Goal: Task Accomplishment & Management: Manage account settings

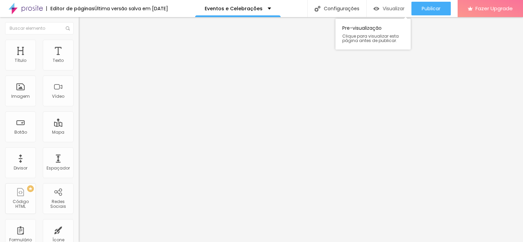
click at [177, 11] on span "Visualizar" at bounding box center [394, 8] width 22 height 5
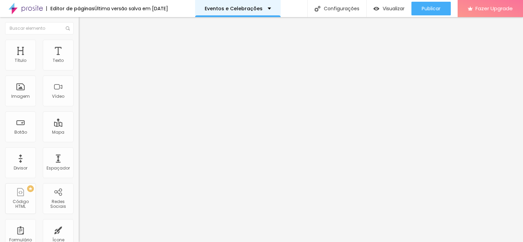
click at [177, 11] on div "Eventos e Celebrações" at bounding box center [238, 8] width 86 height 17
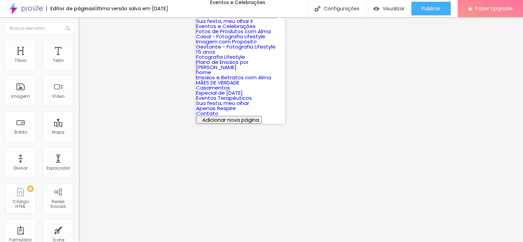
scroll to position [159, 0]
click at [177, 100] on link "Sua festa, meu olhar" at bounding box center [222, 103] width 53 height 7
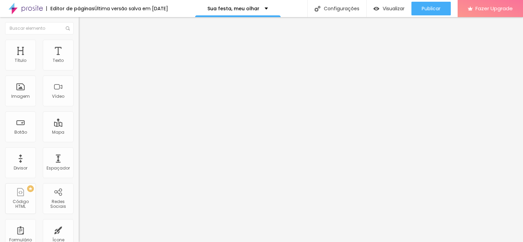
click at [85, 47] on span "Estilo" at bounding box center [90, 44] width 11 height 6
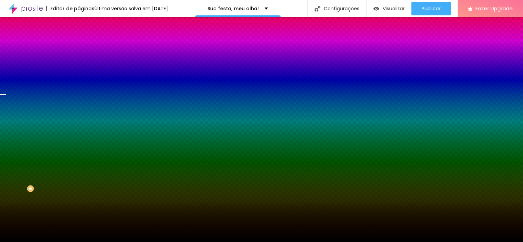
click at [79, 63] on span "Trocar imagem" at bounding box center [97, 60] width 37 height 6
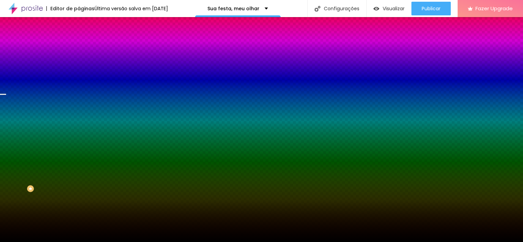
type input "s"
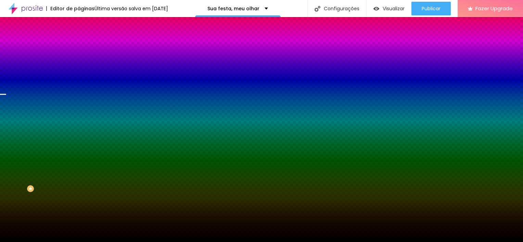
click at [79, 63] on span "Trocar imagem" at bounding box center [97, 60] width 37 height 6
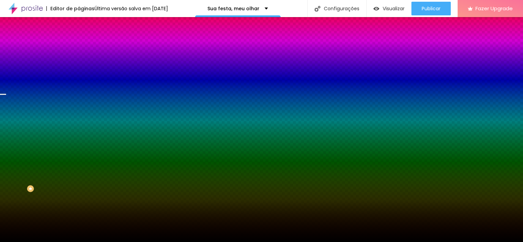
type input "so"
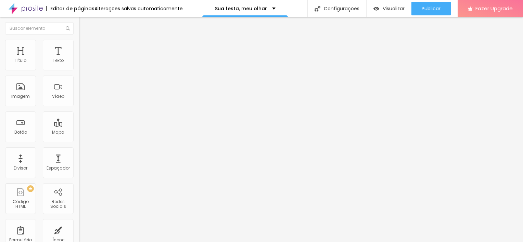
click at [79, 41] on img at bounding box center [82, 43] width 6 height 6
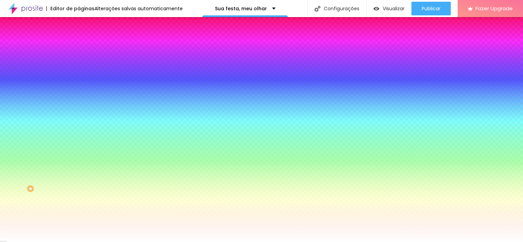
click at [79, 63] on span "Trocar imagem" at bounding box center [97, 60] width 37 height 6
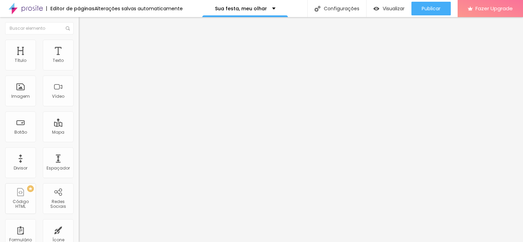
click at [79, 45] on li "Estilo" at bounding box center [118, 43] width 79 height 7
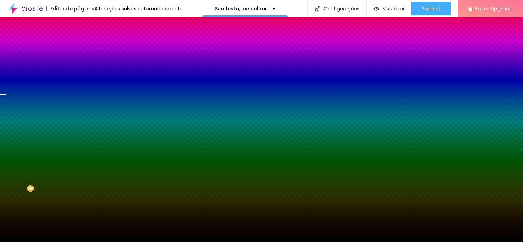
click at [79, 63] on span "Trocar imagem" at bounding box center [97, 60] width 37 height 6
type input "so"
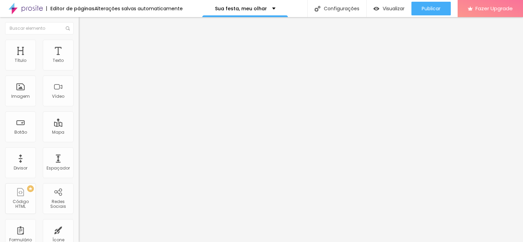
click at [79, 40] on li "Estilo" at bounding box center [118, 43] width 79 height 7
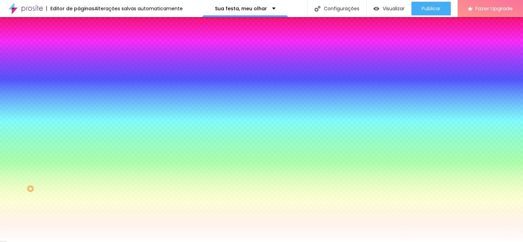
click at [79, 63] on span "Trocar imagem" at bounding box center [97, 60] width 37 height 6
type input "so"
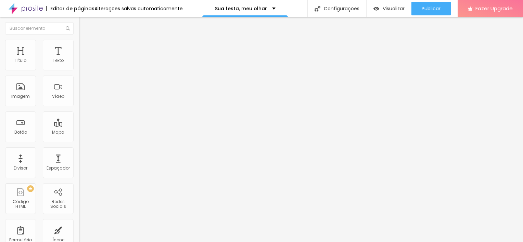
click at [79, 41] on li "Estilo" at bounding box center [118, 43] width 79 height 7
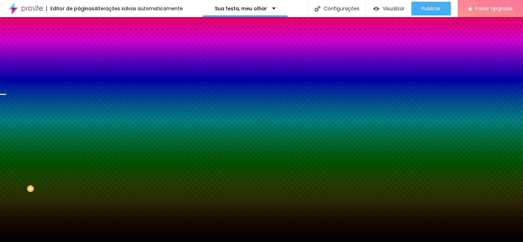
click at [79, 47] on li "Avançado" at bounding box center [118, 50] width 79 height 7
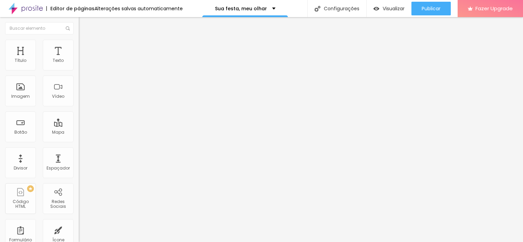
click at [79, 44] on img at bounding box center [82, 43] width 6 height 6
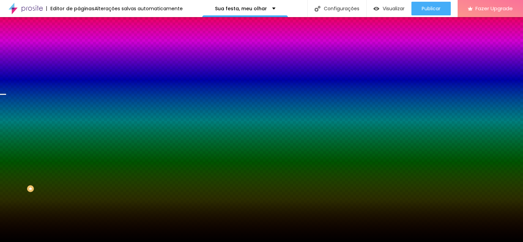
click at [79, 39] on img at bounding box center [82, 36] width 6 height 6
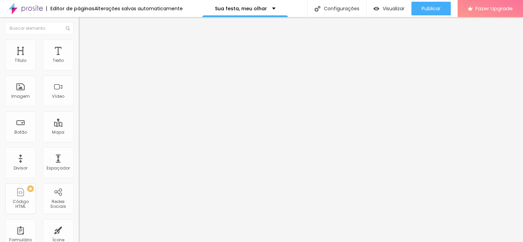
click at [79, 62] on span "Encaixotado" at bounding box center [92, 60] width 27 height 6
click at [84, 27] on div "Editar Seção" at bounding box center [118, 24] width 68 height 5
click at [79, 41] on img at bounding box center [82, 43] width 6 height 6
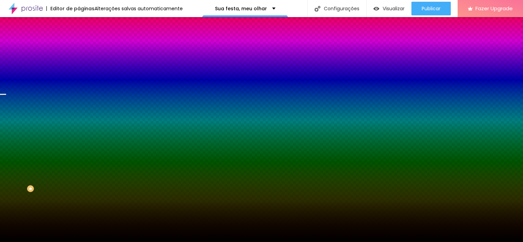
click at [79, 63] on span "Trocar imagem" at bounding box center [97, 60] width 37 height 6
type input "m"
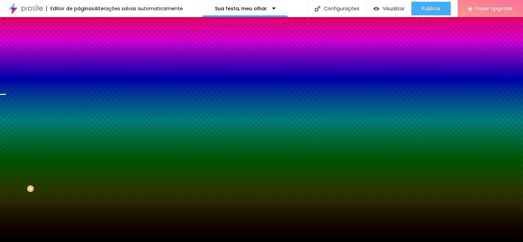
scroll to position [959, 0]
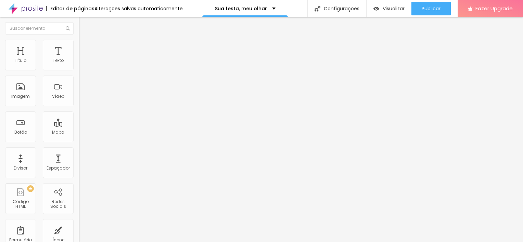
click at [79, 43] on ul "Conteúdo Estilo Avançado" at bounding box center [118, 43] width 79 height 21
click at [79, 42] on img at bounding box center [82, 43] width 6 height 6
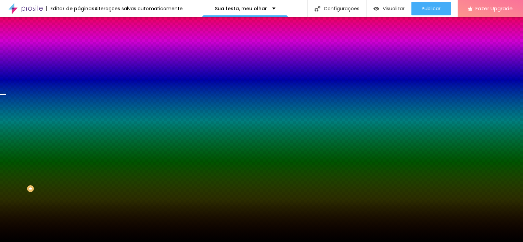
click at [79, 63] on span "Trocar imagem" at bounding box center [97, 60] width 37 height 6
type input "so"
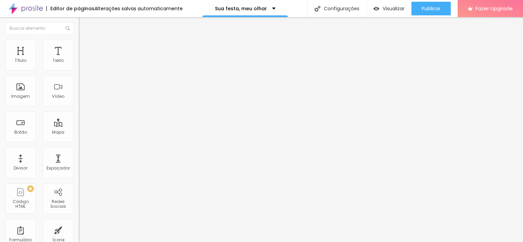
click at [85, 47] on span "Estilo" at bounding box center [90, 44] width 11 height 6
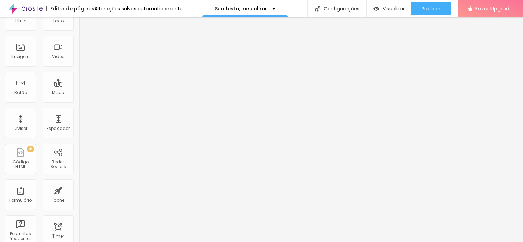
scroll to position [0, 0]
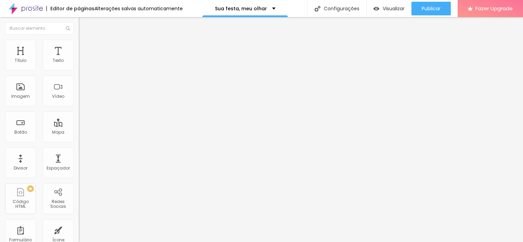
click at [79, 51] on li "Estilo" at bounding box center [118, 48] width 79 height 7
click at [82, 68] on img at bounding box center [84, 66] width 4 height 4
radio input "false"
radio input "true"
click at [82, 68] on img at bounding box center [84, 66] width 4 height 4
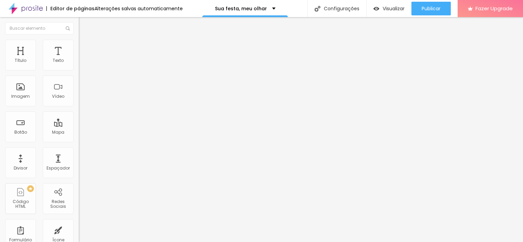
radio input "true"
radio input "false"
click at [79, 50] on ul "Conteúdo Estilo Avançado" at bounding box center [118, 48] width 79 height 21
click at [79, 45] on img at bounding box center [82, 41] width 6 height 6
click at [79, 45] on img at bounding box center [82, 48] width 6 height 6
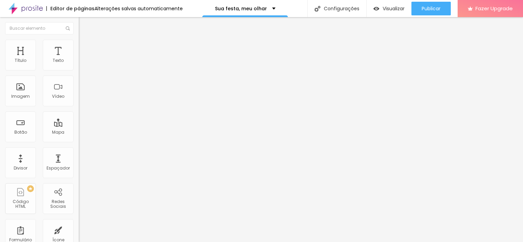
click at [79, 225] on span "Verde claro" at bounding box center [91, 228] width 24 height 6
click at [79, 235] on span "Verde escuro" at bounding box center [92, 238] width 27 height 6
type input "13"
drag, startPoint x: 21, startPoint y: 108, endPoint x: 14, endPoint y: 109, distance: 6.5
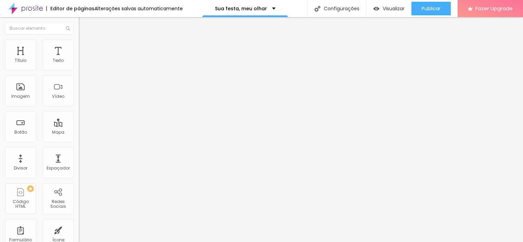
type input "13"
click at [79, 204] on input "range" at bounding box center [101, 206] width 44 height 5
click at [85, 46] on span "Conteúdo" at bounding box center [95, 43] width 21 height 6
click at [79, 70] on input "text" at bounding box center [120, 66] width 82 height 7
type input "[PHONE_NUMBER]"
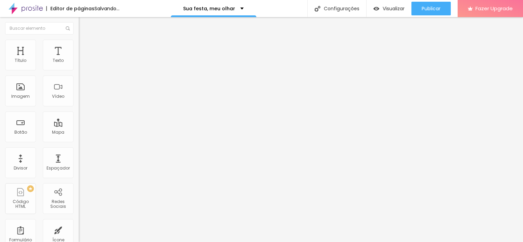
click at [79, 217] on input "Conversar no WhatsApp" at bounding box center [120, 220] width 82 height 7
drag, startPoint x: 67, startPoint y: 95, endPoint x: -1, endPoint y: 94, distance: 68.5
click at [0, 94] on html "Editor de páginas Alterações salvas automaticamente Sua festa, meu olhar Config…" at bounding box center [261, 121] width 523 height 242
drag, startPoint x: 49, startPoint y: 98, endPoint x: 42, endPoint y: 99, distance: 7.2
click at [79, 217] on input "QUERO O PLANO 1" at bounding box center [120, 220] width 82 height 7
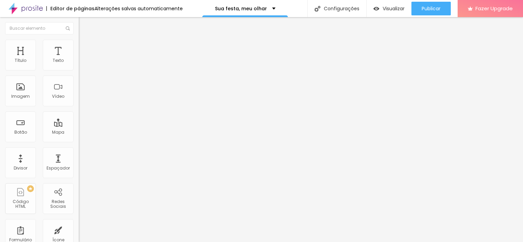
scroll to position [0, 0]
drag, startPoint x: 65, startPoint y: 99, endPoint x: -1, endPoint y: 103, distance: 66.9
click at [0, 103] on html "Editor de páginas Alterações salvas automaticamente Sua festa, meu olhar Config…" at bounding box center [261, 121] width 523 height 242
click at [79, 217] on input "QUERO O PLANO DA FESTA" at bounding box center [120, 220] width 82 height 7
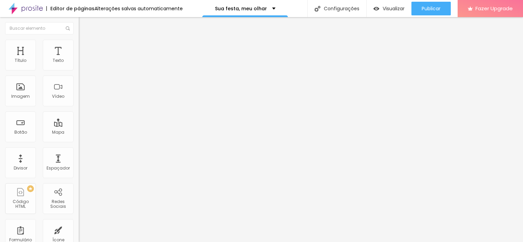
drag, startPoint x: 68, startPoint y: 97, endPoint x: 37, endPoint y: 101, distance: 31.7
click at [79, 217] on input "QUERO O PLANO DA FESTA INFANTIL" at bounding box center [120, 220] width 82 height 7
type input "QUERO O PLANO DA FESTA INFANTIL"
click at [79, 237] on textarea "Olá, cheguei até você pela página {page_title} e gostaria de mais informações" at bounding box center [117, 243] width 77 height 12
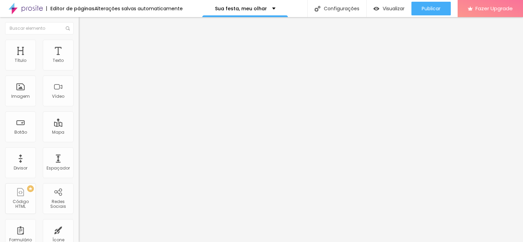
drag, startPoint x: 43, startPoint y: 134, endPoint x: -1, endPoint y: 114, distance: 48.7
click at [0, 114] on html "Editor de páginas Alterações salvas automaticamente Sua festa, meu olhar Config…" at bounding box center [261, 121] width 523 height 242
paste textarea "i Ju! Quero agendar o Plano Ensaio"
drag, startPoint x: 45, startPoint y: 126, endPoint x: 22, endPoint y: 128, distance: 22.8
click at [79, 237] on textarea "Oi Ju! Quero agendar o Plano Ensaio" at bounding box center [117, 243] width 77 height 12
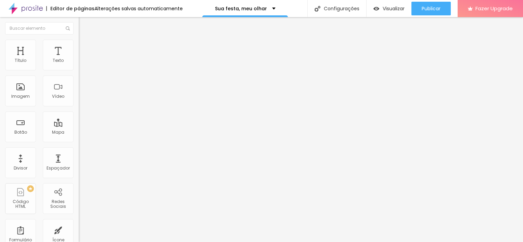
type textarea "Oi Ju! Quero agendar o Plano da Festa Infantil!"
click at [79, 217] on input "QUERO O PLANO DA FESTA INFANTIL" at bounding box center [120, 220] width 82 height 7
drag, startPoint x: 48, startPoint y: 99, endPoint x: 77, endPoint y: 98, distance: 29.1
click at [79, 98] on div "Número do WhatsApp * [PHONE_NUMBER] + 55 Texto do botão QUERO O PLANO DA FESTA …" at bounding box center [118, 173] width 79 height 228
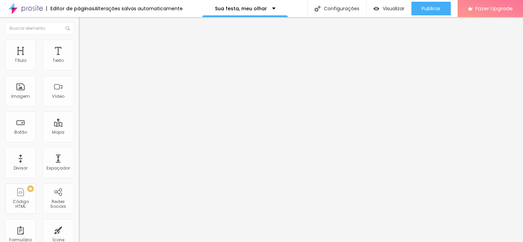
scroll to position [0, 5]
type input "QUERO O PLANO DO CHÁ DE BEBÊ"
drag, startPoint x: 29, startPoint y: 128, endPoint x: 57, endPoint y: 125, distance: 27.7
click at [79, 237] on textarea "Oi Ju! Quero agendar o Plano da Festa Infantil!" at bounding box center [117, 243] width 77 height 12
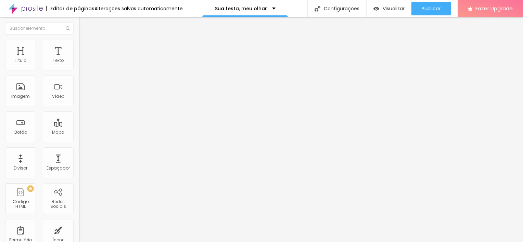
type textarea "Oi Ju! Quero agendar o Plano do Chá de bebê!"
type input "QUERO O PLANO DO BATIZADO"
drag, startPoint x: 27, startPoint y: 126, endPoint x: 59, endPoint y: 125, distance: 31.9
click at [79, 237] on textarea "Oi Ju! Quero agendar o Plano do Chá de bebê!" at bounding box center [117, 243] width 77 height 12
type textarea "Oi Ju! Quero agendar o Plano do Batizado!"
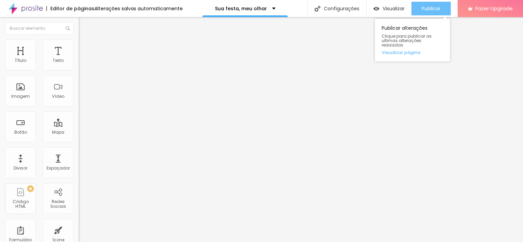
click at [424, 8] on span "Publicar" at bounding box center [431, 8] width 19 height 5
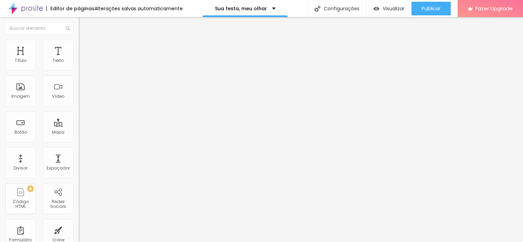
click at [85, 53] on span "Estilo" at bounding box center [90, 50] width 11 height 6
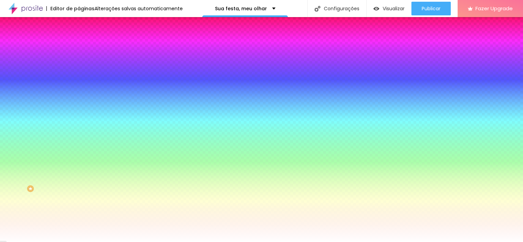
click at [82, 88] on img at bounding box center [84, 90] width 4 height 4
radio input "false"
radio input "true"
click at [82, 88] on img at bounding box center [84, 90] width 4 height 4
radio input "true"
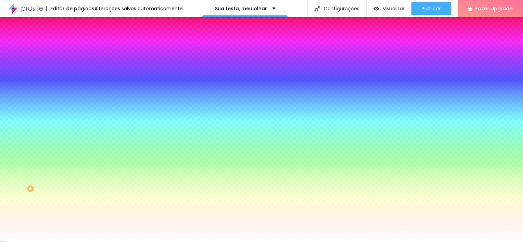
radio input "false"
click at [82, 88] on img at bounding box center [84, 90] width 4 height 4
radio input "false"
radio input "true"
click at [79, 89] on div at bounding box center [118, 79] width 79 height 32
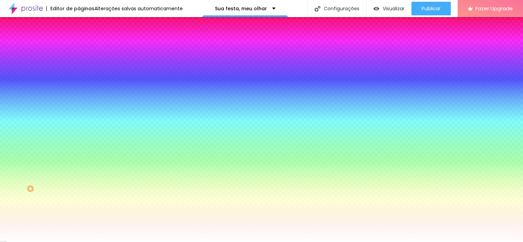
click at [79, 70] on button at bounding box center [84, 66] width 10 height 7
radio input "true"
radio input "false"
click at [82, 176] on icon "button" at bounding box center [84, 178] width 4 height 4
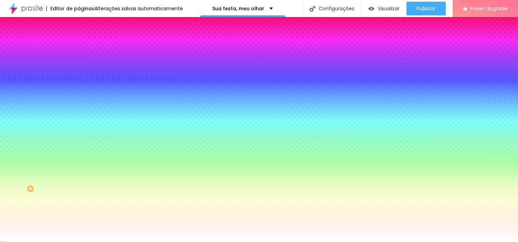
click at [323, 242] on div at bounding box center [259, 242] width 518 height 0
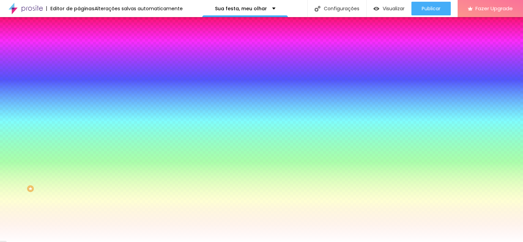
click at [79, 45] on li "Conteúdo" at bounding box center [118, 41] width 79 height 7
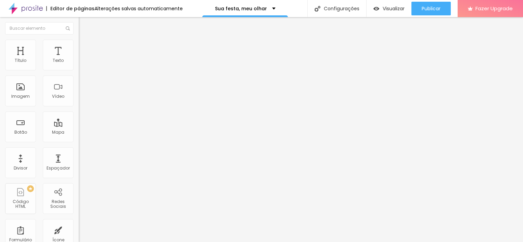
click at [79, 73] on span "Editar perguntas" at bounding box center [98, 70] width 39 height 6
drag, startPoint x: 241, startPoint y: 100, endPoint x: 140, endPoint y: 107, distance: 101.9
drag, startPoint x: 289, startPoint y: 97, endPoint x: 127, endPoint y: 103, distance: 162.1
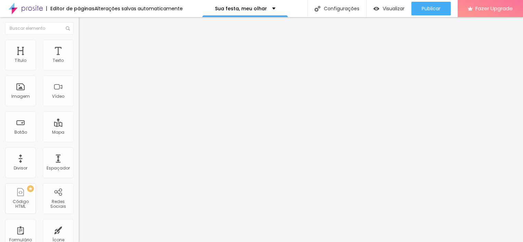
drag, startPoint x: 247, startPoint y: 162, endPoint x: 134, endPoint y: 165, distance: 113.7
paste div
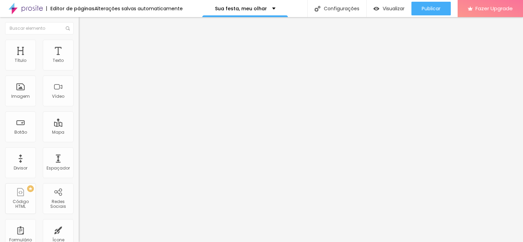
drag, startPoint x: 245, startPoint y: 98, endPoint x: 147, endPoint y: 105, distance: 98.3
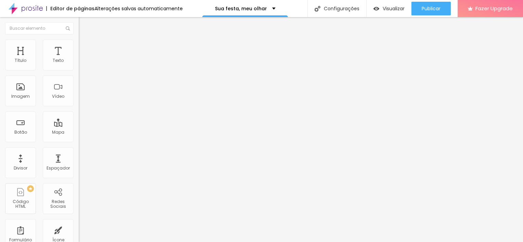
drag, startPoint x: 292, startPoint y: 99, endPoint x: 159, endPoint y: 99, distance: 133.2
drag, startPoint x: 245, startPoint y: 167, endPoint x: 141, endPoint y: 170, distance: 104.1
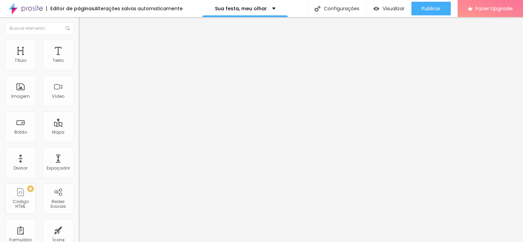
click at [79, 45] on li "Estilo" at bounding box center [118, 48] width 79 height 7
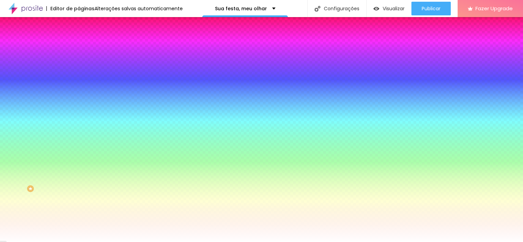
click at [79, 45] on li "Conteúdo" at bounding box center [118, 41] width 79 height 7
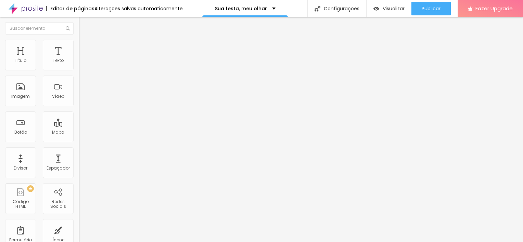
click at [85, 53] on span "Estilo" at bounding box center [90, 50] width 11 height 6
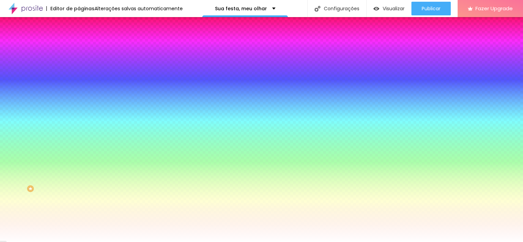
click at [79, 52] on li "Avançado" at bounding box center [118, 55] width 79 height 7
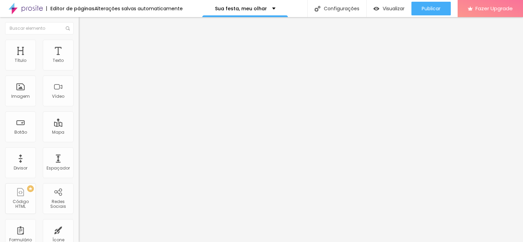
click at [79, 45] on img at bounding box center [82, 48] width 6 height 6
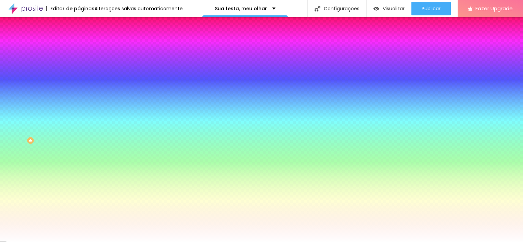
scroll to position [60, 0]
click at [79, 176] on div at bounding box center [118, 176] width 79 height 0
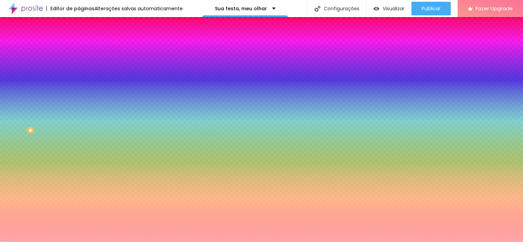
type input "#FFFFFF"
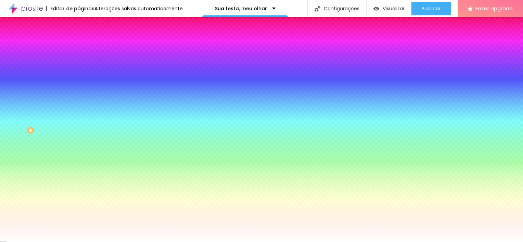
drag, startPoint x: 37, startPoint y: 213, endPoint x: 0, endPoint y: 163, distance: 62.0
click at [0, 163] on html "Editor de páginas Alterações salvas automaticamente Sua festa, meu olhar Config…" at bounding box center [261, 121] width 523 height 242
drag, startPoint x: 0, startPoint y: 163, endPoint x: 59, endPoint y: 73, distance: 107.2
click at [79, 73] on button "button" at bounding box center [84, 72] width 10 height 7
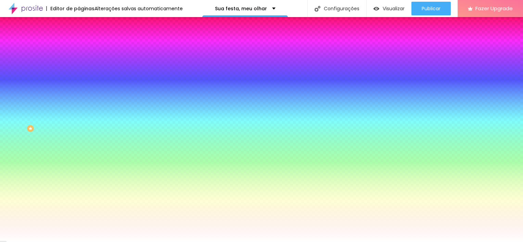
click at [30, 242] on div at bounding box center [261, 242] width 523 height 0
click at [79, 176] on button "Voltar ao padrão" at bounding box center [102, 172] width 47 height 8
click at [79, 134] on div at bounding box center [118, 134] width 79 height 0
click at [79, 10] on button at bounding box center [84, 6] width 10 height 7
radio input "false"
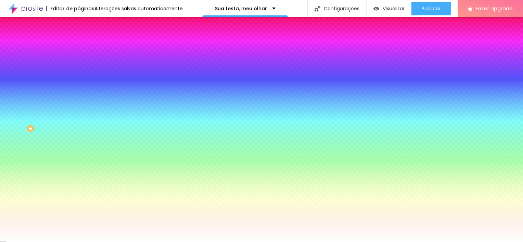
radio input "true"
click at [79, 176] on div at bounding box center [118, 176] width 79 height 0
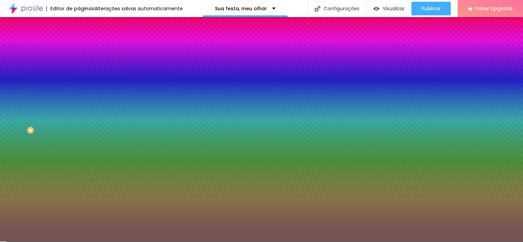
drag, startPoint x: 35, startPoint y: 203, endPoint x: 12, endPoint y: 227, distance: 33.7
click at [12, 227] on div at bounding box center [261, 121] width 523 height 242
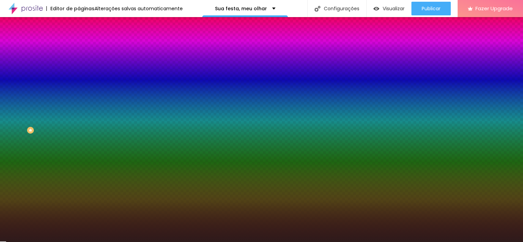
type input "#372020"
click at [215, 199] on div at bounding box center [215, 198] width 1 height 1
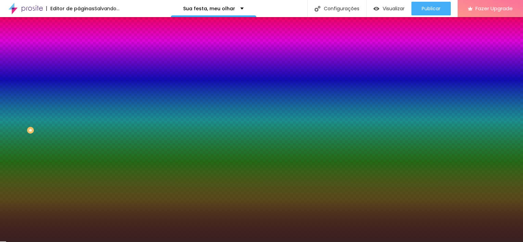
click at [79, 121] on div "Tipografia Voltar ao padrão" at bounding box center [118, 114] width 79 height 19
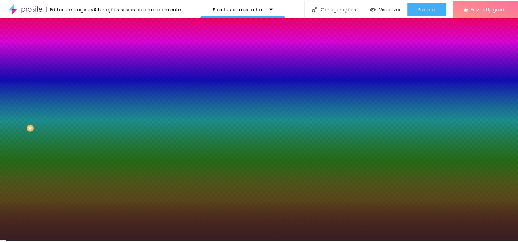
scroll to position [60, 0]
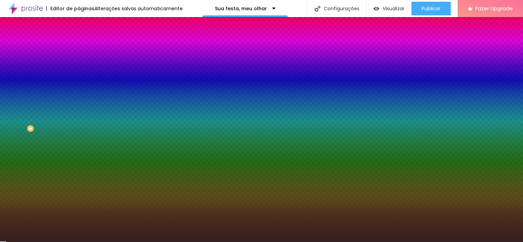
click at [82, 155] on icon "button" at bounding box center [84, 152] width 5 height 5
click at [79, 149] on div "Tipografia" at bounding box center [118, 147] width 79 height 4
click at [79, 162] on button "button" at bounding box center [84, 160] width 10 height 7
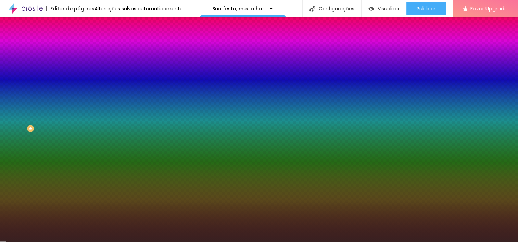
click at [33, 242] on div at bounding box center [259, 242] width 518 height 0
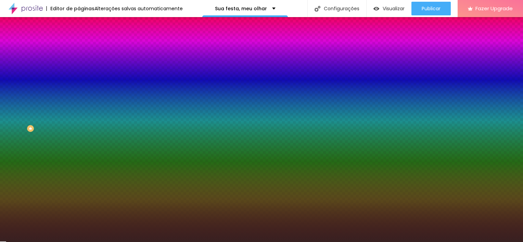
click at [82, 174] on icon "button" at bounding box center [84, 171] width 5 height 5
click at [79, 164] on button "button" at bounding box center [84, 160] width 10 height 7
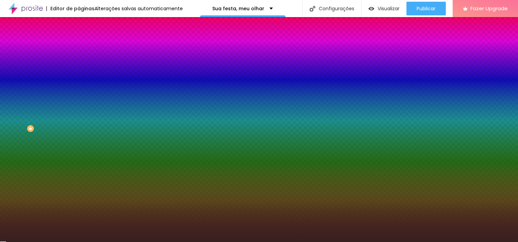
drag, startPoint x: 77, startPoint y: 148, endPoint x: 82, endPoint y: 192, distance: 44.5
click at [82, 192] on body "Editor de páginas Alterações salvas automaticamente Sua festa, meu olhar Config…" at bounding box center [259, 121] width 518 height 242
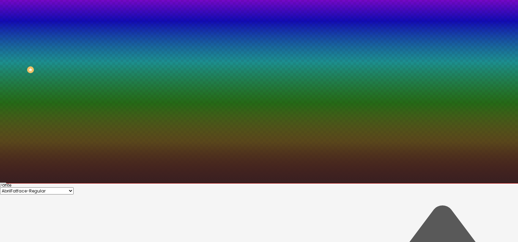
scroll to position [58, 0]
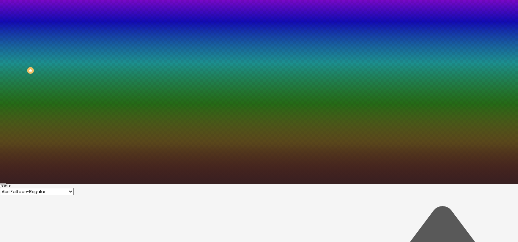
type input "#000000"
drag, startPoint x: 118, startPoint y: 205, endPoint x: 112, endPoint y: 242, distance: 37.4
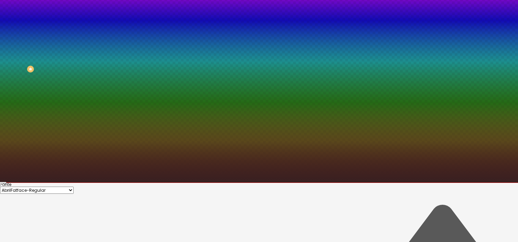
scroll to position [60, 0]
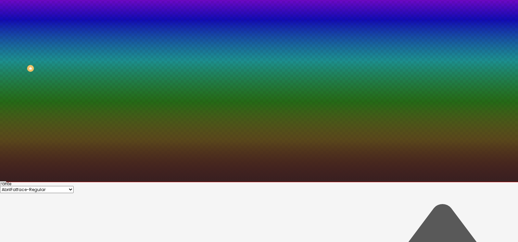
click at [24, 182] on div at bounding box center [259, 182] width 518 height 0
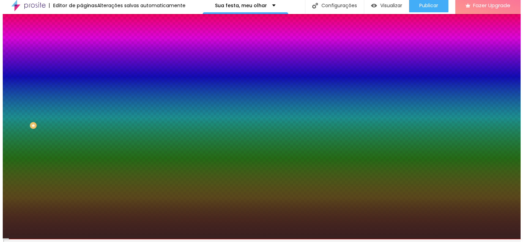
scroll to position [0, 0]
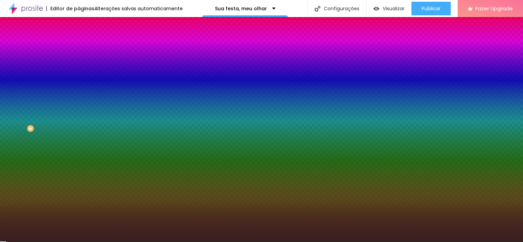
click at [79, 176] on div at bounding box center [118, 176] width 79 height 0
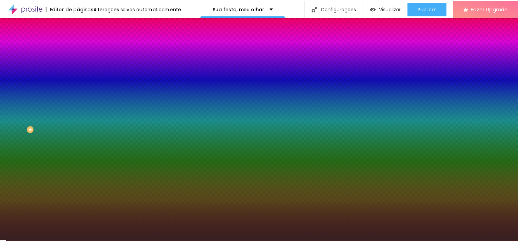
scroll to position [59, 0]
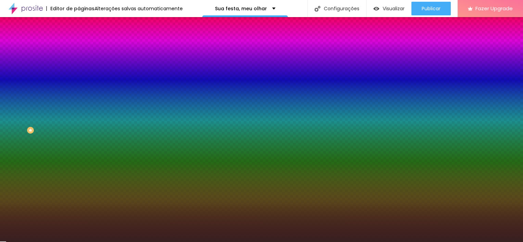
click at [79, 147] on div "Respostas" at bounding box center [118, 144] width 79 height 4
click at [79, 162] on button "button" at bounding box center [84, 162] width 10 height 7
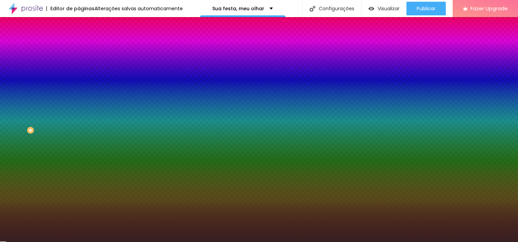
click at [65, 242] on div at bounding box center [259, 242] width 518 height 0
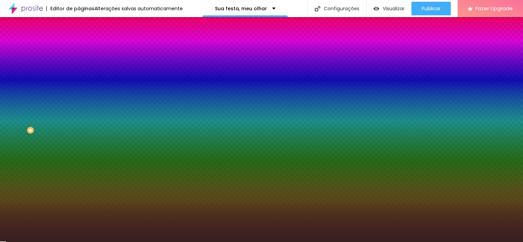
click at [82, 118] on icon "button" at bounding box center [84, 120] width 4 height 4
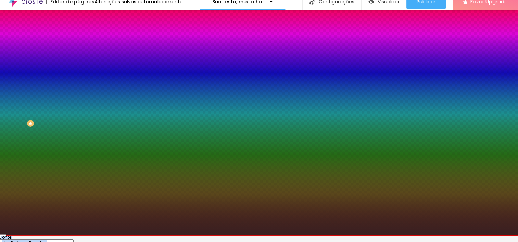
type input "#000000"
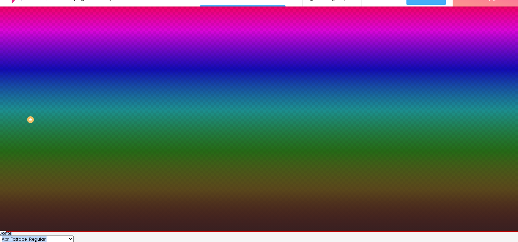
drag, startPoint x: 118, startPoint y: 224, endPoint x: 103, endPoint y: 249, distance: 29.4
click at [103, 232] on html "Editor de páginas Alterações salvas automaticamente Sua festa, meu olhar Config…" at bounding box center [259, 110] width 518 height 242
drag, startPoint x: 103, startPoint y: 249, endPoint x: 46, endPoint y: 136, distance: 126.8
click at [46, 232] on div at bounding box center [259, 232] width 518 height 0
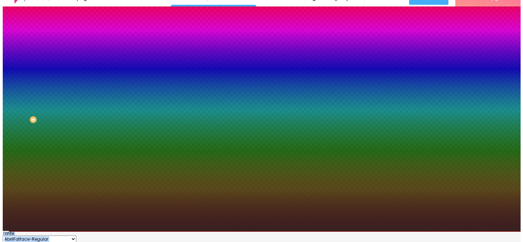
scroll to position [0, 0]
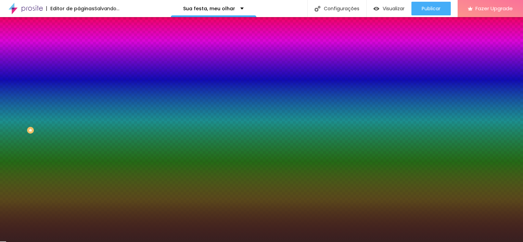
click at [79, 136] on div at bounding box center [118, 136] width 79 height 0
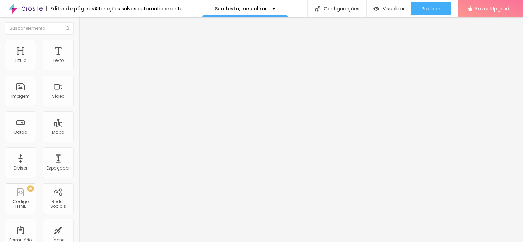
click at [79, 50] on li "Estilo" at bounding box center [118, 48] width 79 height 7
click at [79, 87] on button at bounding box center [84, 90] width 10 height 7
radio input "true"
radio input "false"
click at [79, 29] on button "Editar Coluna" at bounding box center [118, 25] width 79 height 16
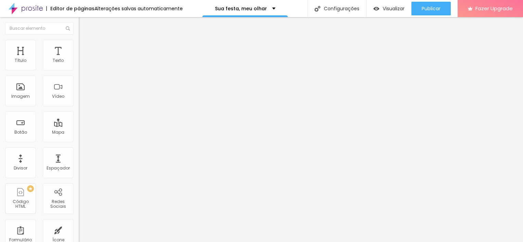
click at [79, 83] on span "Sólido" at bounding box center [85, 80] width 13 height 6
click at [79, 43] on ul "Conteúdo Estilo Avançado" at bounding box center [118, 43] width 79 height 21
click at [79, 44] on li "Estilo" at bounding box center [118, 43] width 79 height 7
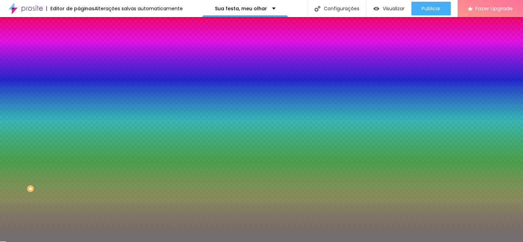
type input "11"
type input "19"
type input "25"
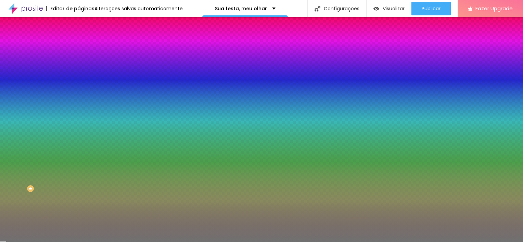
type input "25"
type input "22"
type input "16"
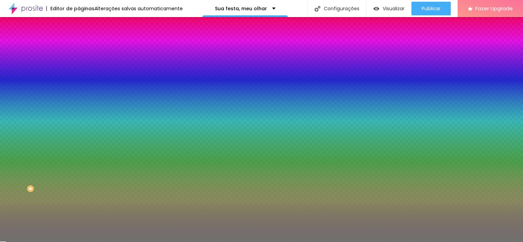
type input "10"
type input "9"
type input "8"
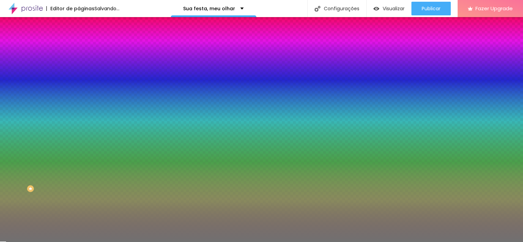
drag, startPoint x: 33, startPoint y: 110, endPoint x: 25, endPoint y: 113, distance: 8.8
type input "8"
click at [79, 107] on input "range" at bounding box center [101, 103] width 44 height 5
type input "54"
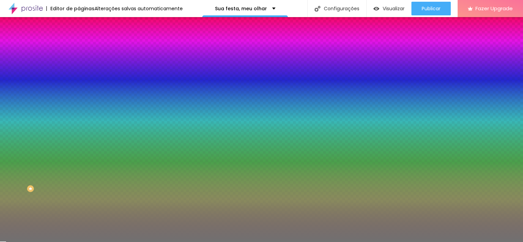
type input "66"
type input "80"
type input "95"
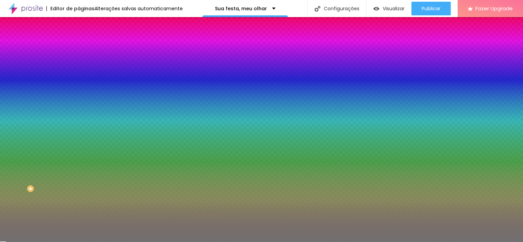
type input "95"
type input "100"
drag, startPoint x: 38, startPoint y: 88, endPoint x: 147, endPoint y: 93, distance: 108.3
type input "100"
click at [123, 89] on input "range" at bounding box center [101, 86] width 44 height 5
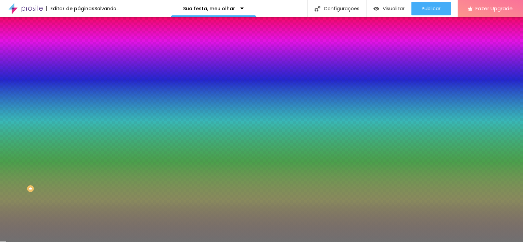
click at [79, 65] on div at bounding box center [118, 65] width 79 height 0
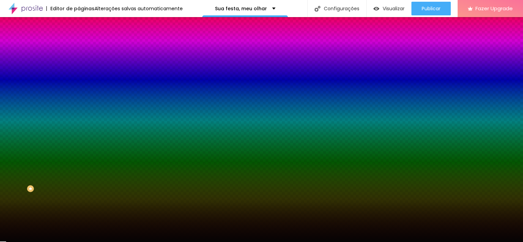
type input "#080404"
drag, startPoint x: 46, startPoint y: 98, endPoint x: 30, endPoint y: 126, distance: 32.0
click at [30, 126] on div at bounding box center [261, 121] width 523 height 242
click at [79, 47] on img at bounding box center [82, 50] width 6 height 6
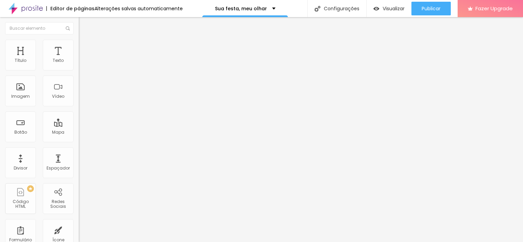
type input "30"
type input "71"
type input "85"
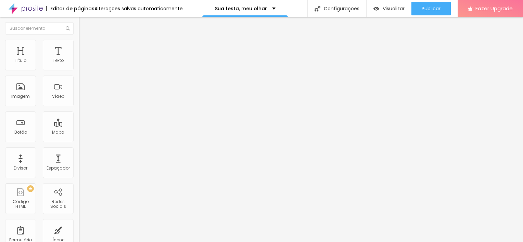
type input "85"
type input "100"
type input "86"
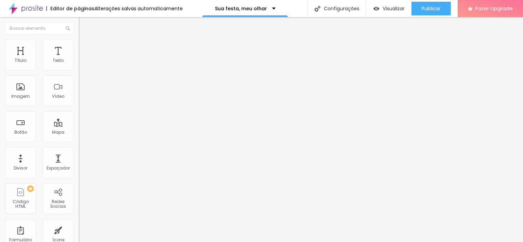
type input "0"
drag, startPoint x: 26, startPoint y: 66, endPoint x: -1, endPoint y: 86, distance: 34.3
type input "0"
click at [79, 133] on input "range" at bounding box center [101, 135] width 44 height 5
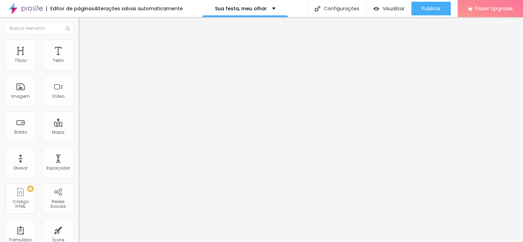
type input "14"
type input "0"
drag, startPoint x: 23, startPoint y: 78, endPoint x: 1, endPoint y: 86, distance: 23.8
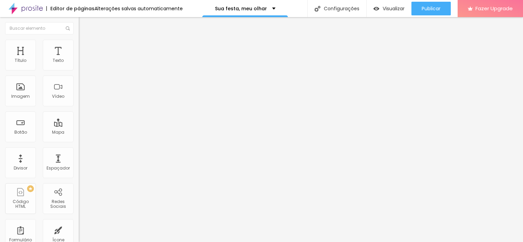
type input "0"
click at [79, 230] on input "range" at bounding box center [101, 232] width 44 height 5
click at [79, 40] on li "Estilo" at bounding box center [118, 43] width 79 height 7
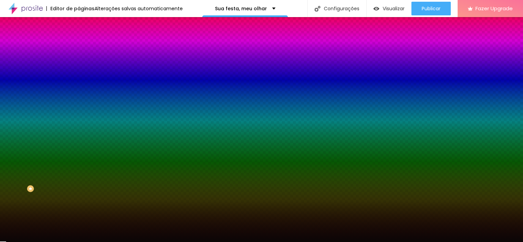
click at [79, 40] on li "Conteúdo" at bounding box center [118, 36] width 79 height 7
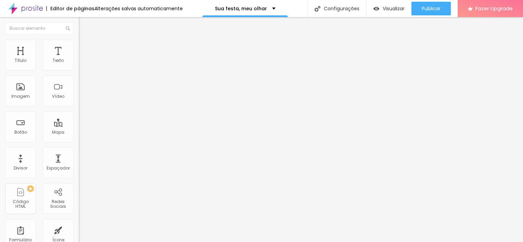
click at [79, 81] on span "Sólido" at bounding box center [85, 80] width 13 height 6
click at [79, 118] on span "Coração 1" at bounding box center [90, 115] width 22 height 6
click at [79, 103] on span "Pata de cachorro" at bounding box center [97, 101] width 37 height 6
click at [79, 99] on div "Duplo" at bounding box center [118, 97] width 79 height 4
click at [79, 95] on div "Serrilhado" at bounding box center [118, 92] width 79 height 4
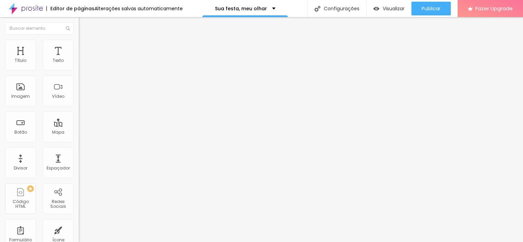
click at [79, 91] on span "Pontilhado" at bounding box center [90, 88] width 23 height 6
click at [79, 117] on div "Coração 1" at bounding box center [118, 115] width 79 height 4
click at [79, 117] on div "Coração 1" at bounding box center [118, 114] width 79 height 7
click at [79, 122] on span "Coração 2" at bounding box center [90, 119] width 23 height 6
click at [79, 107] on div "Estrela" at bounding box center [118, 105] width 79 height 4
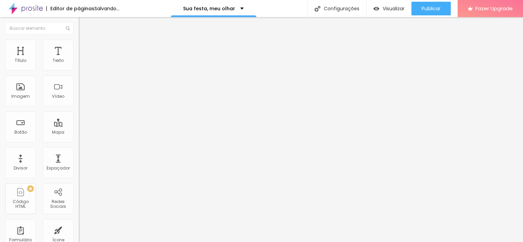
click at [79, 99] on div "Duplo" at bounding box center [118, 97] width 79 height 4
click at [79, 109] on div "Estrela" at bounding box center [118, 107] width 79 height 4
click at [79, 103] on span "Pata de cachorro" at bounding box center [97, 101] width 37 height 6
click at [79, 87] on span "Sólido" at bounding box center [85, 84] width 13 height 6
click at [79, 93] on div "Pontilhado" at bounding box center [118, 91] width 79 height 4
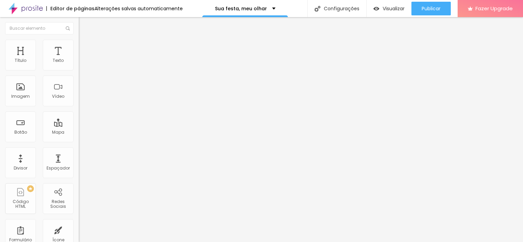
click at [79, 87] on span "Sólido" at bounding box center [85, 84] width 13 height 6
click at [84, 27] on img "button" at bounding box center [86, 24] width 5 height 5
click at [82, 99] on icon "button" at bounding box center [84, 97] width 4 height 4
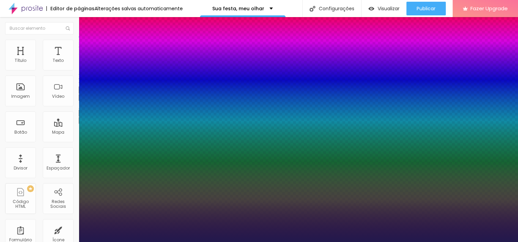
type input "1"
click at [337, 242] on div at bounding box center [259, 242] width 518 height 0
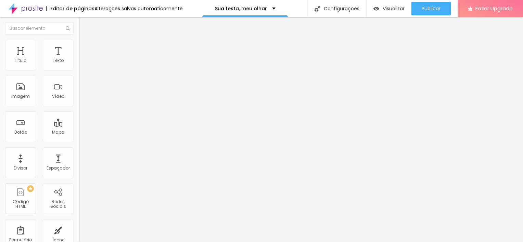
click at [82, 99] on icon "button" at bounding box center [84, 97] width 4 height 4
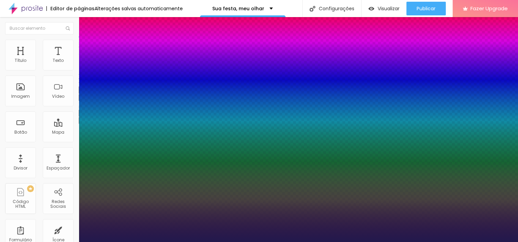
type input "1"
select select "SpaceMono"
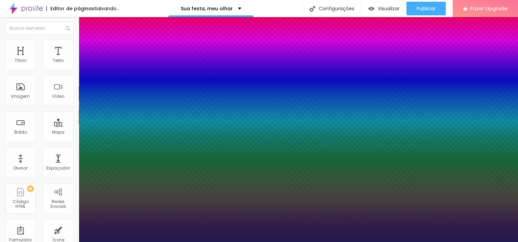
type input "1"
type input "18"
type input "1"
type input "24"
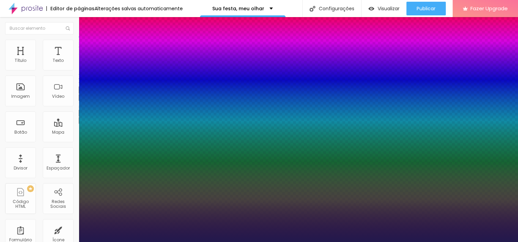
type input "24"
type input "1"
drag, startPoint x: 93, startPoint y: 192, endPoint x: 97, endPoint y: 192, distance: 4.5
type input "24"
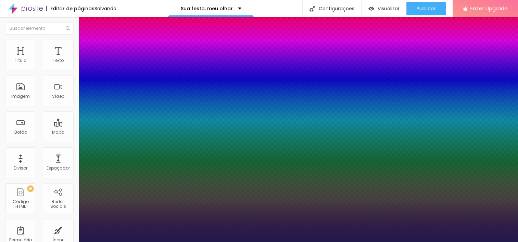
type input "1"
click at [227, 242] on div at bounding box center [259, 242] width 518 height 0
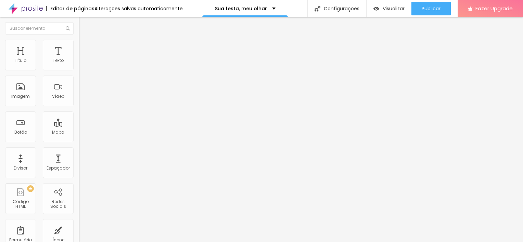
click at [79, 49] on img at bounding box center [82, 48] width 6 height 6
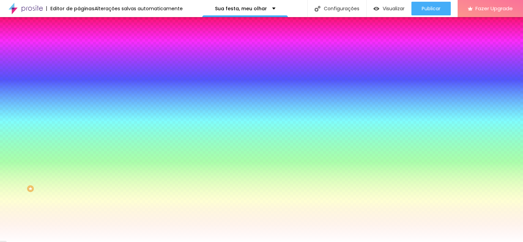
click at [79, 175] on button "button" at bounding box center [84, 178] width 10 height 7
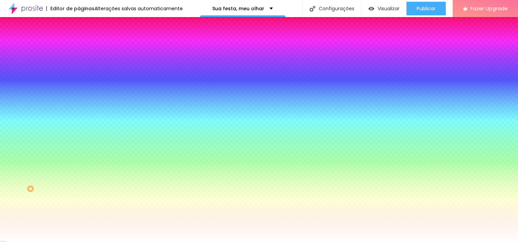
select select "SpaceMono"
click at [411, 242] on div at bounding box center [259, 242] width 518 height 0
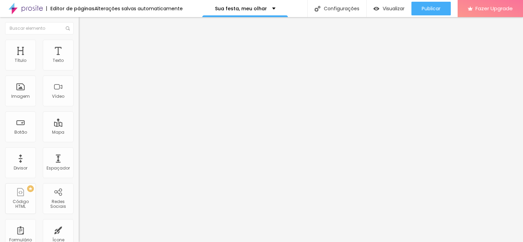
click at [79, 73] on span "Editar perguntas" at bounding box center [98, 70] width 39 height 6
drag, startPoint x: 234, startPoint y: 102, endPoint x: 137, endPoint y: 99, distance: 97.0
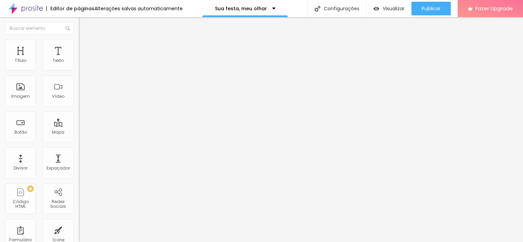
drag, startPoint x: 259, startPoint y: 97, endPoint x: 147, endPoint y: 99, distance: 112.7
copy p "Você oferece álbum"
drag, startPoint x: 267, startPoint y: 100, endPoint x: 138, endPoint y: 101, distance: 129.5
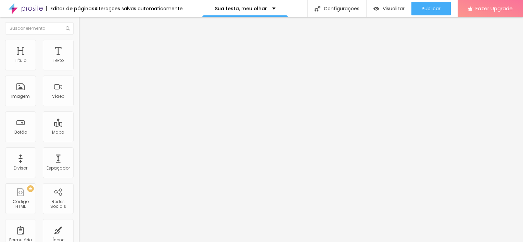
drag, startPoint x: 248, startPoint y: 168, endPoint x: 159, endPoint y: 166, distance: 88.4
drag, startPoint x: 395, startPoint y: 169, endPoint x: 169, endPoint y: 162, distance: 225.4
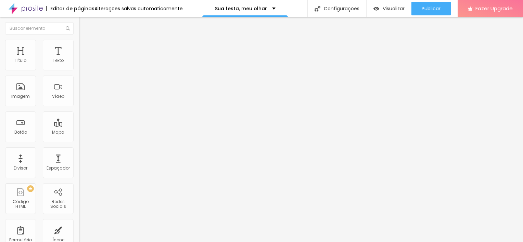
drag, startPoint x: 253, startPoint y: 103, endPoint x: 139, endPoint y: 102, distance: 113.7
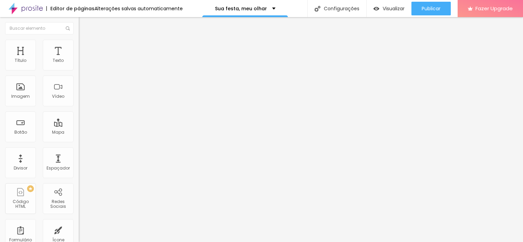
drag, startPoint x: 314, startPoint y: 101, endPoint x: 149, endPoint y: 100, distance: 165.1
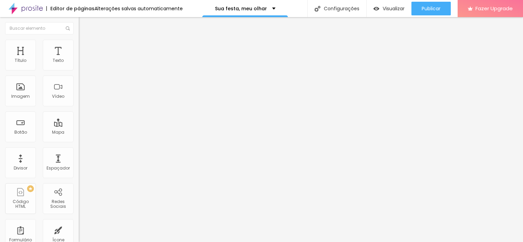
drag, startPoint x: 245, startPoint y: 166, endPoint x: 138, endPoint y: 164, distance: 106.9
drag, startPoint x: 242, startPoint y: 95, endPoint x: 143, endPoint y: 98, distance: 99.4
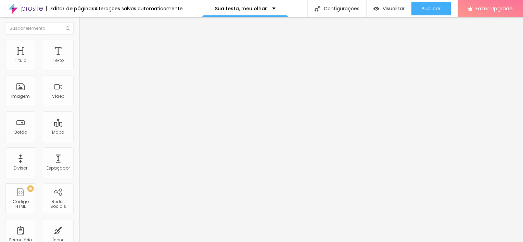
drag, startPoint x: 267, startPoint y: 100, endPoint x: 135, endPoint y: 85, distance: 133.0
drag, startPoint x: 234, startPoint y: 170, endPoint x: 145, endPoint y: 161, distance: 90.2
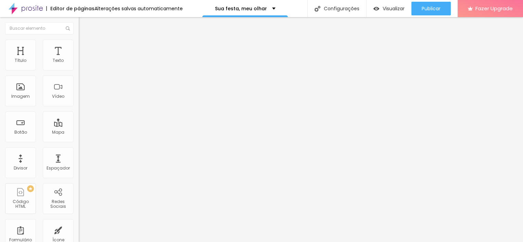
drag, startPoint x: 364, startPoint y: 174, endPoint x: 133, endPoint y: 158, distance: 231.7
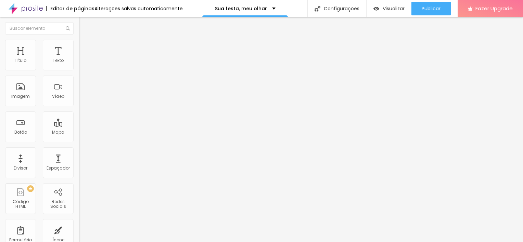
drag, startPoint x: 363, startPoint y: 173, endPoint x: 343, endPoint y: 23, distance: 151.0
drag, startPoint x: 352, startPoint y: 171, endPoint x: 191, endPoint y: 145, distance: 163.8
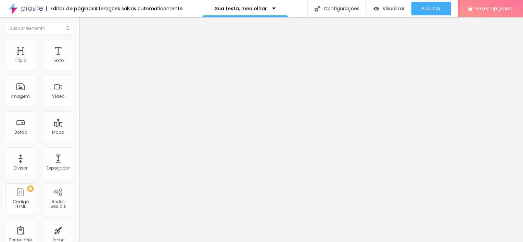
drag, startPoint x: 262, startPoint y: 97, endPoint x: 157, endPoint y: 101, distance: 105.2
drag, startPoint x: 308, startPoint y: 101, endPoint x: 146, endPoint y: 105, distance: 161.4
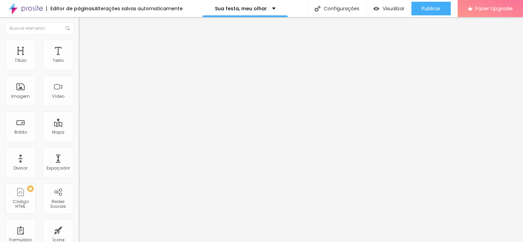
drag, startPoint x: 241, startPoint y: 166, endPoint x: 127, endPoint y: 164, distance: 114.7
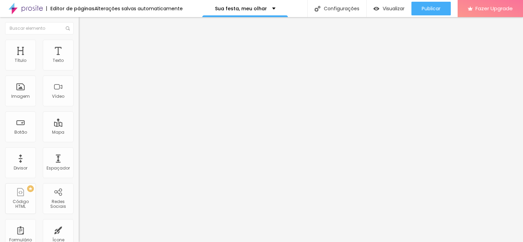
drag, startPoint x: 227, startPoint y: 177, endPoint x: 143, endPoint y: 162, distance: 85.3
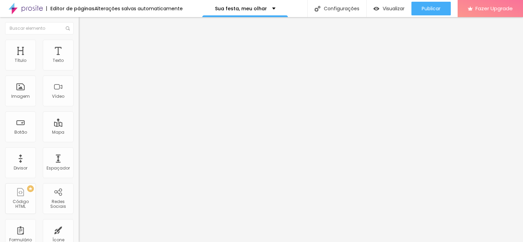
drag, startPoint x: 260, startPoint y: 101, endPoint x: 157, endPoint y: 101, distance: 103.4
drag, startPoint x: 309, startPoint y: 101, endPoint x: 153, endPoint y: 110, distance: 156.4
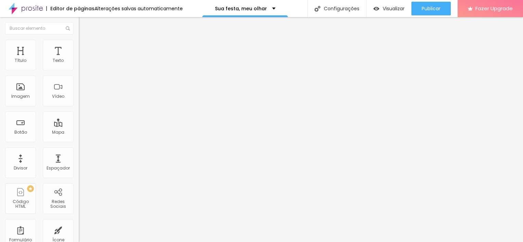
drag, startPoint x: 248, startPoint y: 167, endPoint x: 161, endPoint y: 166, distance: 86.7
drag, startPoint x: 181, startPoint y: 165, endPoint x: 477, endPoint y: 170, distance: 295.9
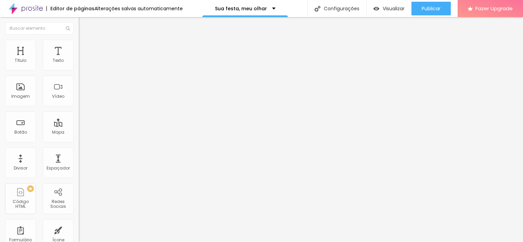
drag, startPoint x: 267, startPoint y: 164, endPoint x: 258, endPoint y: 164, distance: 9.6
drag, startPoint x: 400, startPoint y: 165, endPoint x: 373, endPoint y: 164, distance: 27.4
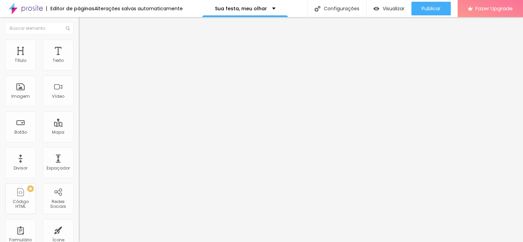
drag, startPoint x: 433, startPoint y: 163, endPoint x: 419, endPoint y: 162, distance: 13.4
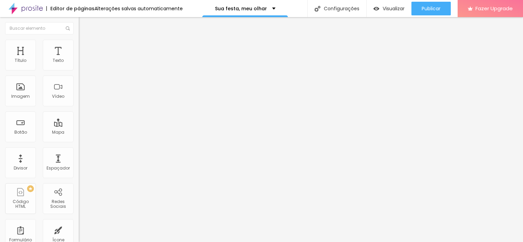
drag, startPoint x: 255, startPoint y: 167, endPoint x: 172, endPoint y: 161, distance: 83.5
copy li "Sim, é possível contratar um ensaio antes do evento (perfeito para aniversários…"
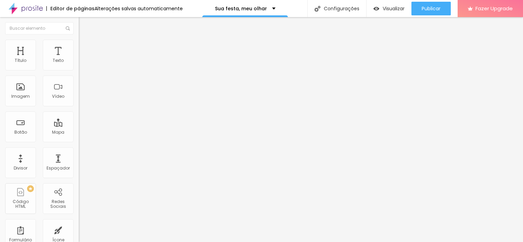
drag, startPoint x: 216, startPoint y: 104, endPoint x: 133, endPoint y: 119, distance: 84.6
drag, startPoint x: 272, startPoint y: 97, endPoint x: 145, endPoint y: 96, distance: 126.4
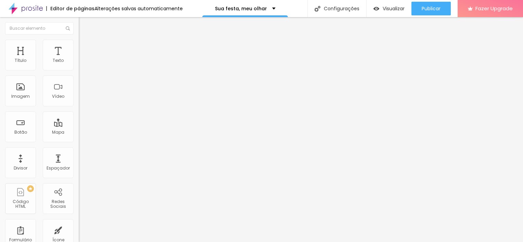
drag, startPoint x: 244, startPoint y: 167, endPoint x: 140, endPoint y: 163, distance: 104.5
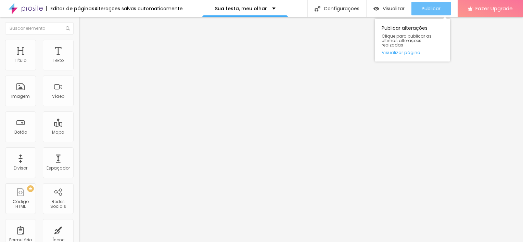
click at [438, 9] on span "Publicar" at bounding box center [431, 8] width 19 height 5
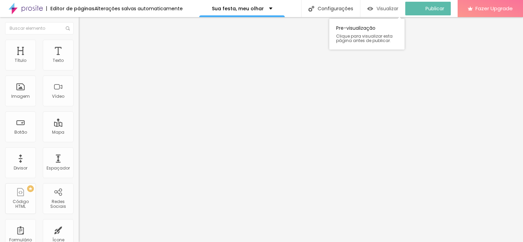
click at [382, 7] on span "Visualizar" at bounding box center [388, 8] width 22 height 5
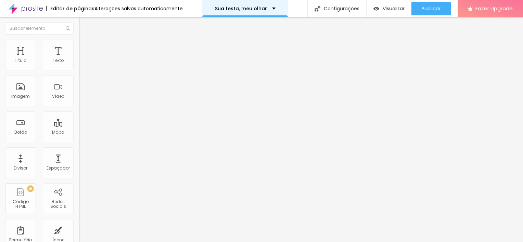
click at [234, 11] on p "Sua festa, meu olhar" at bounding box center [241, 8] width 52 height 5
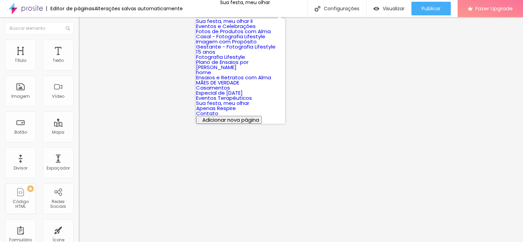
scroll to position [159, 0]
click at [230, 84] on link "Casamentos" at bounding box center [213, 87] width 34 height 7
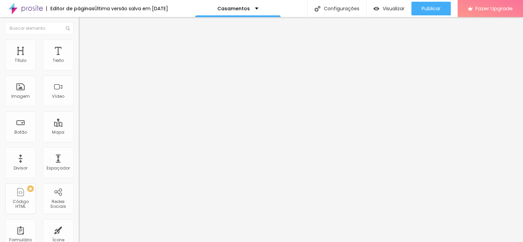
click at [79, 66] on button "button" at bounding box center [84, 62] width 10 height 7
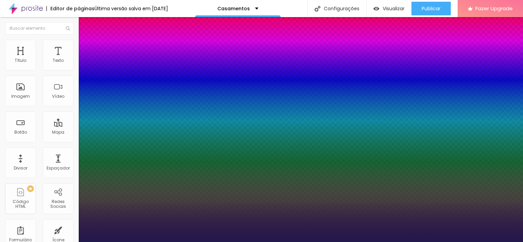
type input "1"
click at [399, 242] on div at bounding box center [261, 242] width 523 height 0
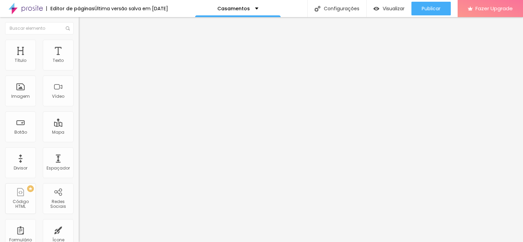
drag, startPoint x: 521, startPoint y: 14, endPoint x: 524, endPoint y: 42, distance: 28.3
click at [523, 42] on html "Editor de páginas Última versão salva em 12/09/2025 Casamentos Configurações Co…" at bounding box center [261, 121] width 523 height 242
click at [79, 48] on img at bounding box center [82, 48] width 6 height 6
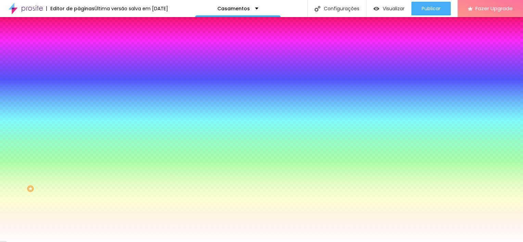
click at [82, 222] on icon "button" at bounding box center [83, 220] width 3 height 3
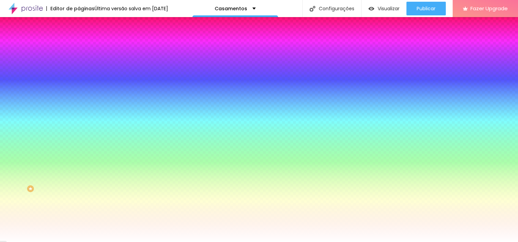
select select "RalewayMedium"
click at [32, 242] on div at bounding box center [259, 242] width 518 height 0
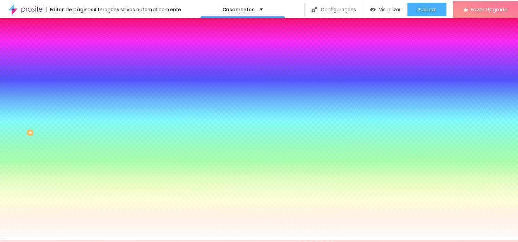
scroll to position [60, 0]
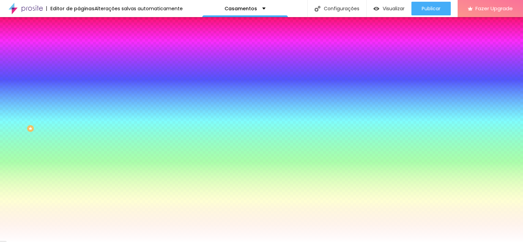
click at [82, 162] on icon "button" at bounding box center [84, 160] width 4 height 4
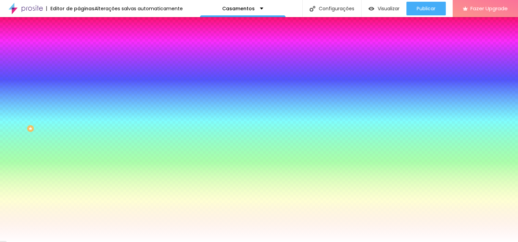
click at [60, 242] on div at bounding box center [259, 242] width 518 height 0
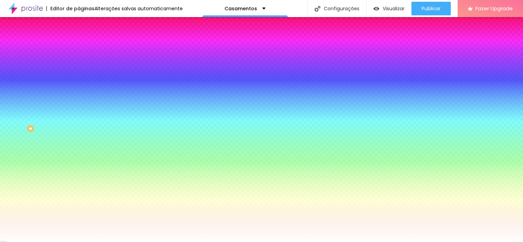
click at [82, 116] on icon "button" at bounding box center [84, 118] width 4 height 4
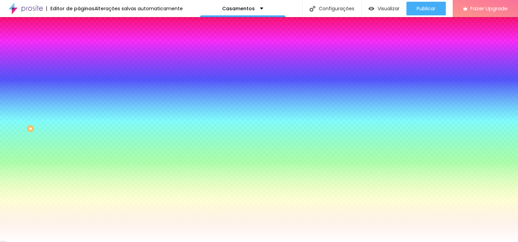
select select "RalewayMedium"
click at [43, 242] on div at bounding box center [259, 242] width 518 height 0
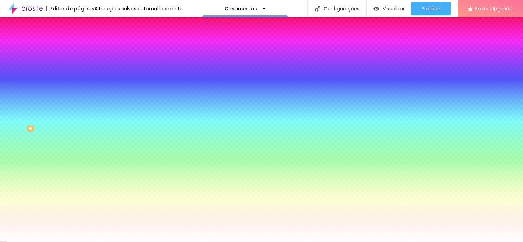
click at [79, 164] on button "button" at bounding box center [84, 160] width 10 height 7
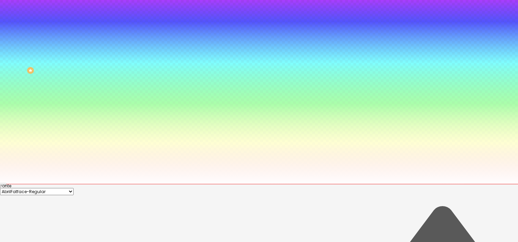
type input "#000000"
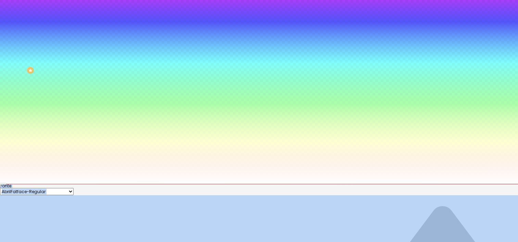
drag, startPoint x: 108, startPoint y: 240, endPoint x: 107, endPoint y: 260, distance: 19.6
click at [107, 184] on html "Editor de páginas Alterações salvas automaticamente Casamentos Configurações Co…" at bounding box center [259, 63] width 518 height 242
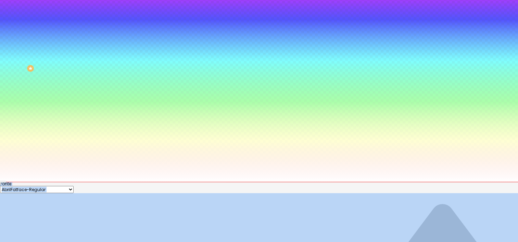
drag, startPoint x: 107, startPoint y: 260, endPoint x: 237, endPoint y: 223, distance: 135.4
click at [237, 182] on div at bounding box center [259, 182] width 518 height 0
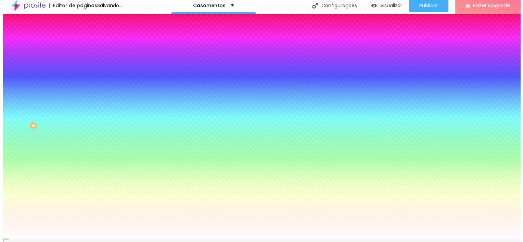
scroll to position [0, 0]
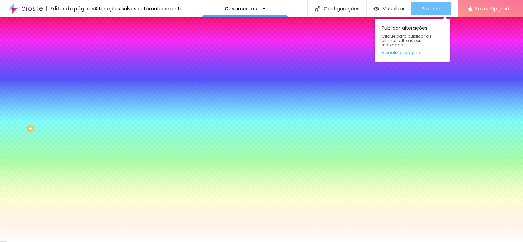
click at [444, 9] on button "Publicar" at bounding box center [431, 9] width 39 height 14
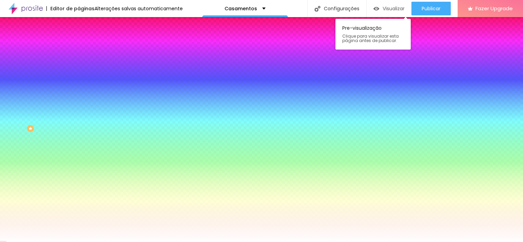
click at [393, 4] on div "Visualizar" at bounding box center [389, 9] width 31 height 14
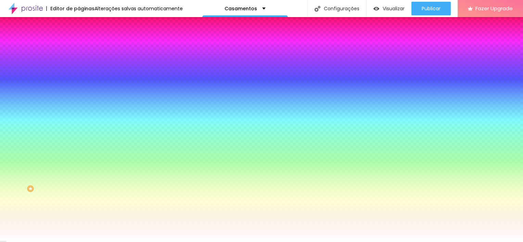
click at [79, 45] on li "Conteúdo" at bounding box center [118, 41] width 79 height 7
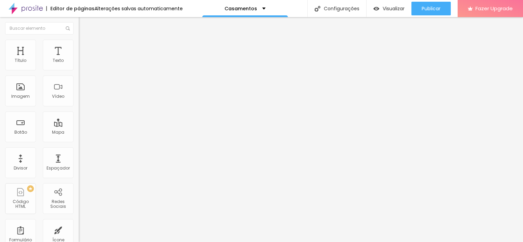
click at [79, 73] on span "Editar perguntas" at bounding box center [98, 70] width 39 height 6
drag, startPoint x: 258, startPoint y: 109, endPoint x: 130, endPoint y: 107, distance: 128.1
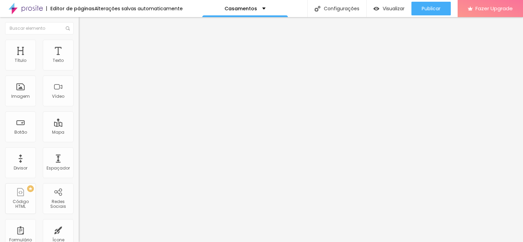
drag, startPoint x: 267, startPoint y: 101, endPoint x: 124, endPoint y: 89, distance: 143.3
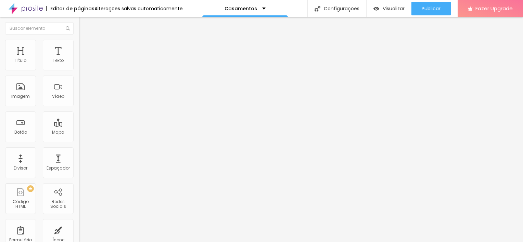
drag, startPoint x: 272, startPoint y: 164, endPoint x: 148, endPoint y: 166, distance: 123.6
paste div
drag, startPoint x: 108, startPoint y: 194, endPoint x: 118, endPoint y: 63, distance: 131.5
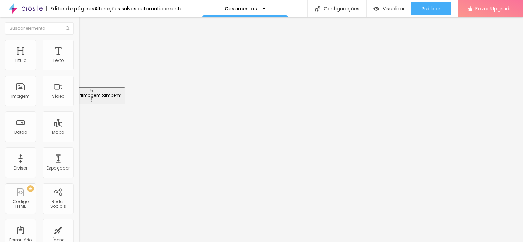
drag, startPoint x: 100, startPoint y: 132, endPoint x: 102, endPoint y: 90, distance: 42.2
drag, startPoint x: 103, startPoint y: 104, endPoint x: 103, endPoint y: 119, distance: 15.1
drag, startPoint x: 105, startPoint y: 123, endPoint x: 105, endPoint y: 109, distance: 14.7
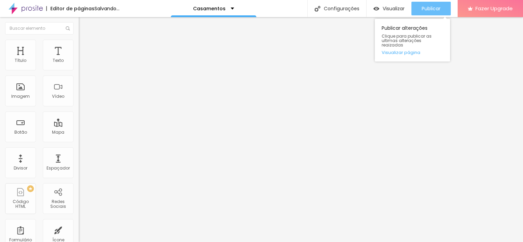
click at [435, 6] on span "Publicar" at bounding box center [431, 8] width 19 height 5
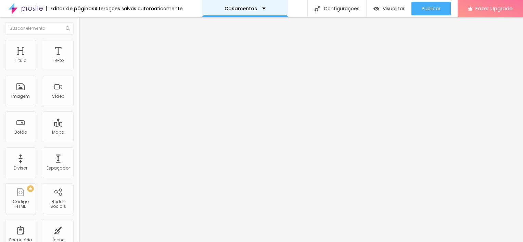
click at [235, 11] on p "Casamentos" at bounding box center [241, 8] width 33 height 5
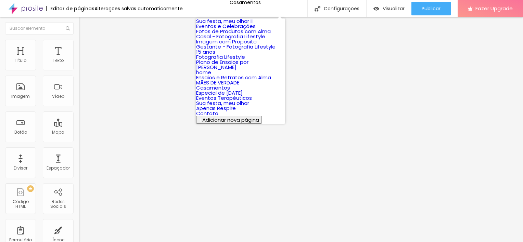
scroll to position [159, 0]
click at [277, 101] on li "Sua festa, meu olhar" at bounding box center [240, 103] width 89 height 5
click at [219, 100] on link "Sua festa, meu olhar" at bounding box center [222, 103] width 53 height 7
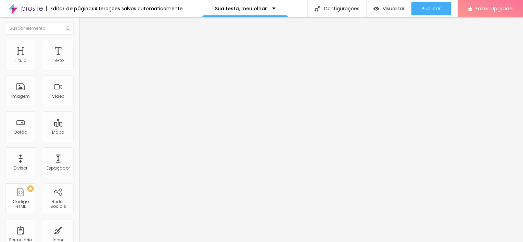
click at [79, 73] on span "Editar perguntas" at bounding box center [98, 70] width 39 height 6
drag, startPoint x: 95, startPoint y: 78, endPoint x: 105, endPoint y: 129, distance: 51.2
drag, startPoint x: 103, startPoint y: 92, endPoint x: 100, endPoint y: 75, distance: 16.7
drag, startPoint x: 97, startPoint y: 91, endPoint x: 96, endPoint y: 74, distance: 17.5
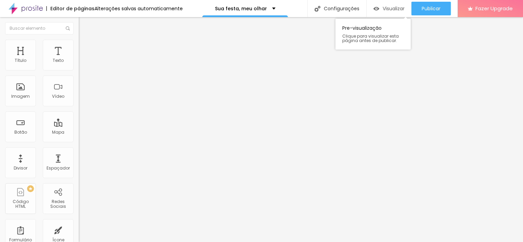
click at [389, 6] on span "Visualizar" at bounding box center [394, 8] width 22 height 5
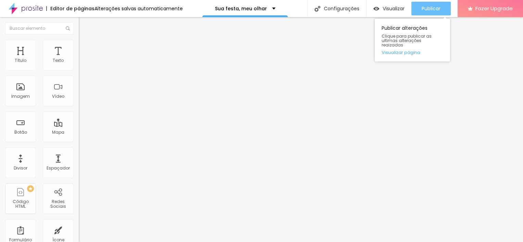
click at [443, 5] on button "Publicar" at bounding box center [431, 9] width 39 height 14
